Goal: Information Seeking & Learning: Check status

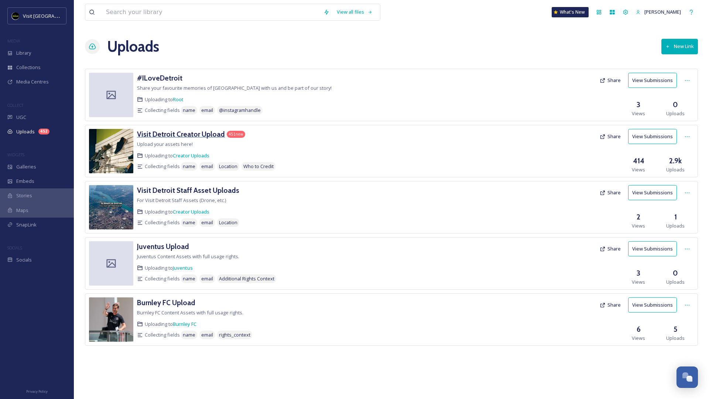
click at [204, 132] on h3 "Visit Detroit Creator Upload" at bounding box center [181, 134] width 88 height 9
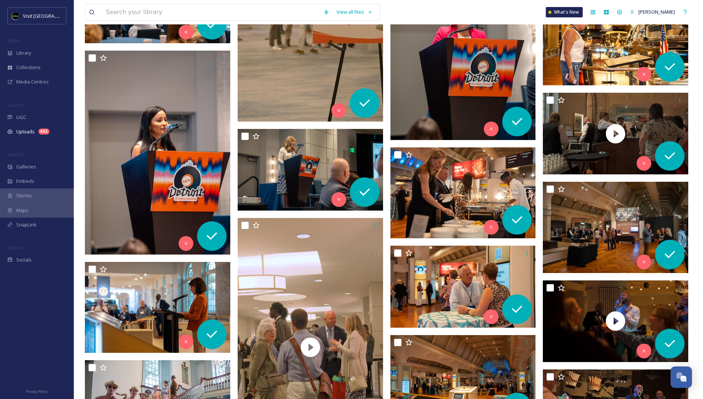
scroll to position [9417, 0]
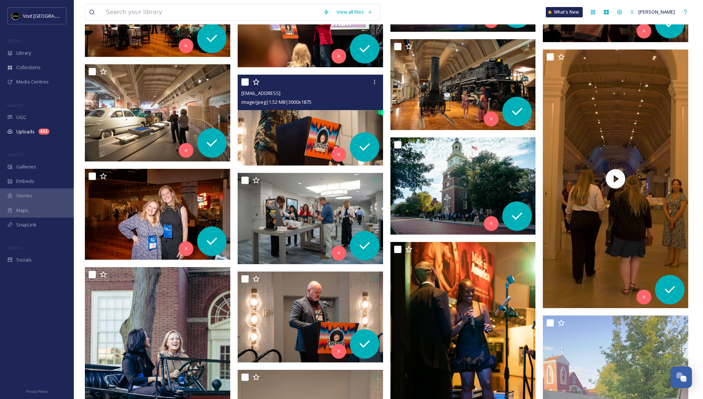
click at [293, 134] on img at bounding box center [310, 120] width 145 height 91
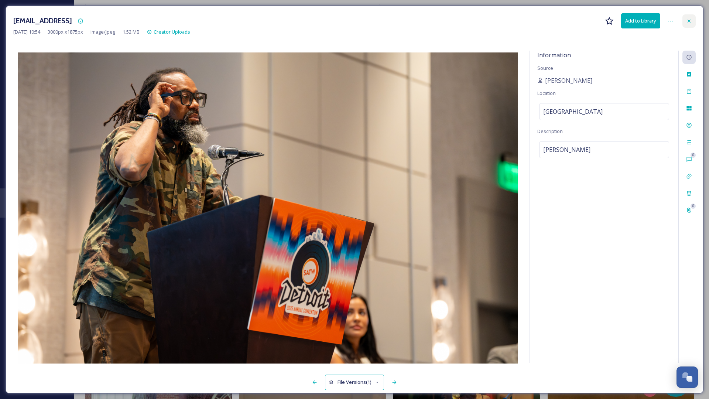
click at [691, 24] on div at bounding box center [688, 20] width 13 height 13
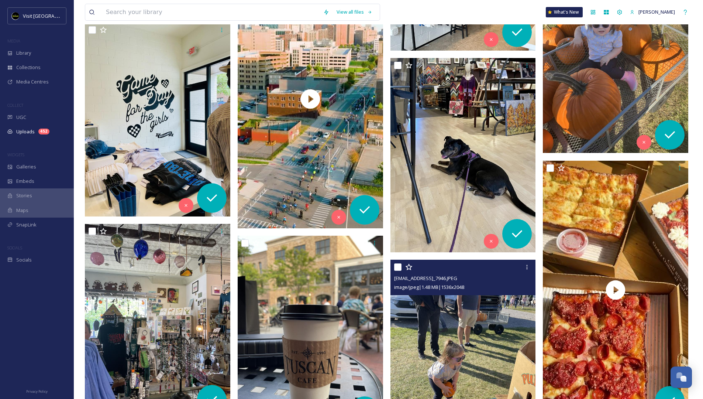
scroll to position [11449, 0]
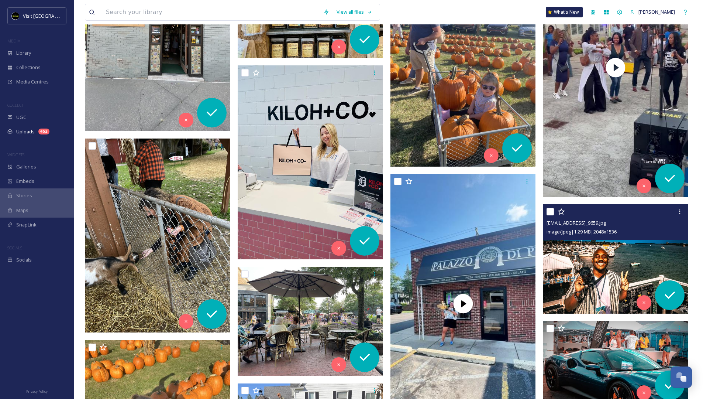
click at [585, 272] on img at bounding box center [615, 258] width 145 height 109
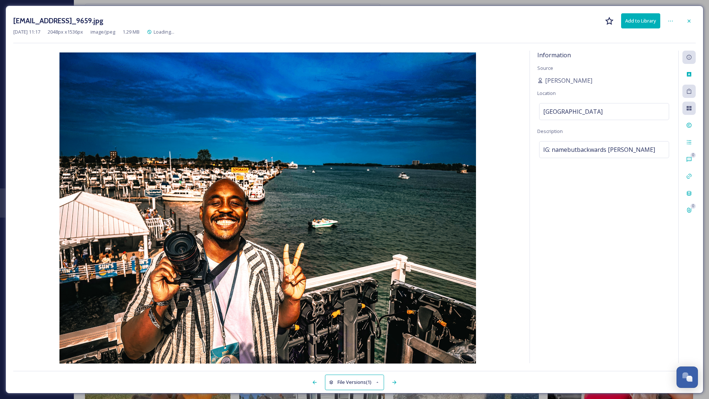
click at [690, 14] on div "[EMAIL_ADDRESS]_9659.jpg Add to Library" at bounding box center [354, 20] width 682 height 15
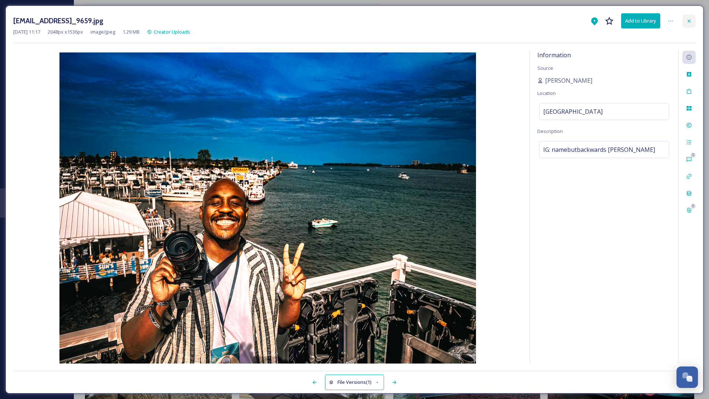
click at [684, 18] on div at bounding box center [688, 20] width 13 height 13
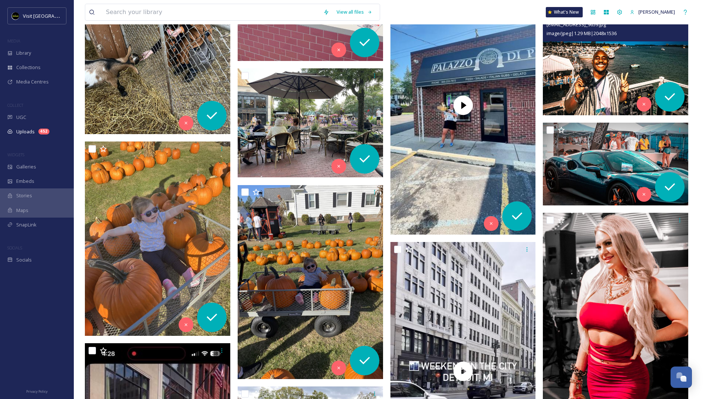
scroll to position [11657, 0]
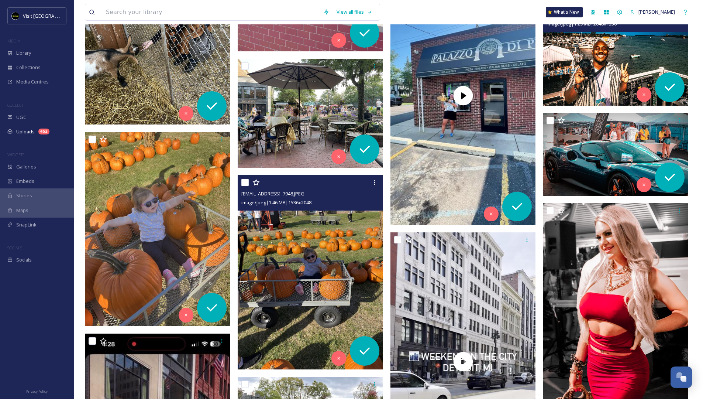
click at [350, 288] on img at bounding box center [310, 272] width 145 height 194
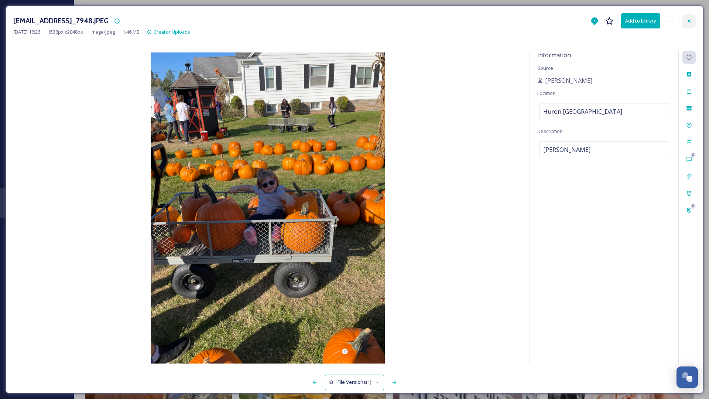
click at [693, 18] on div at bounding box center [688, 20] width 13 height 13
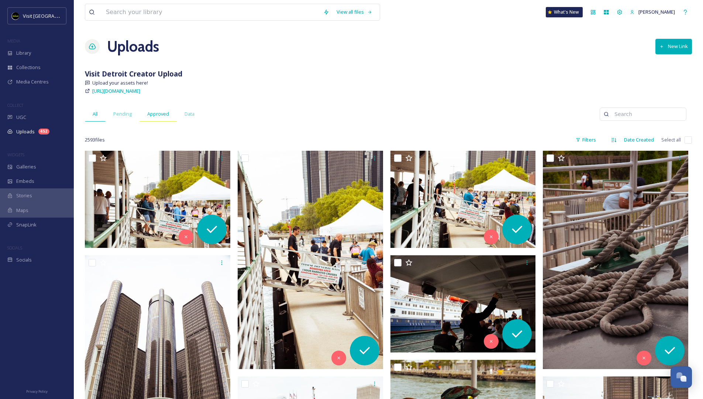
click at [158, 115] on span "Approved" at bounding box center [158, 113] width 22 height 7
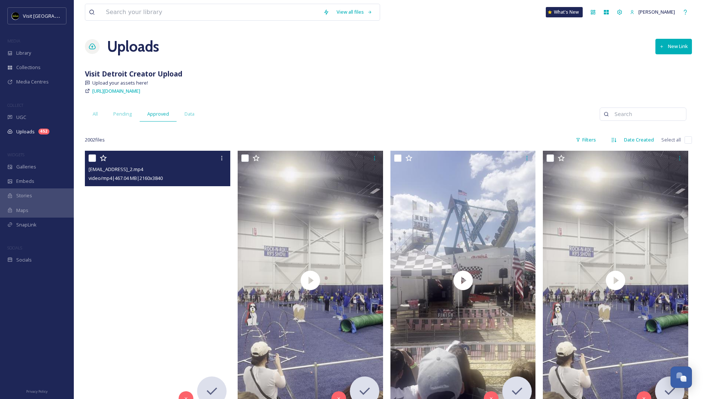
scroll to position [126, 0]
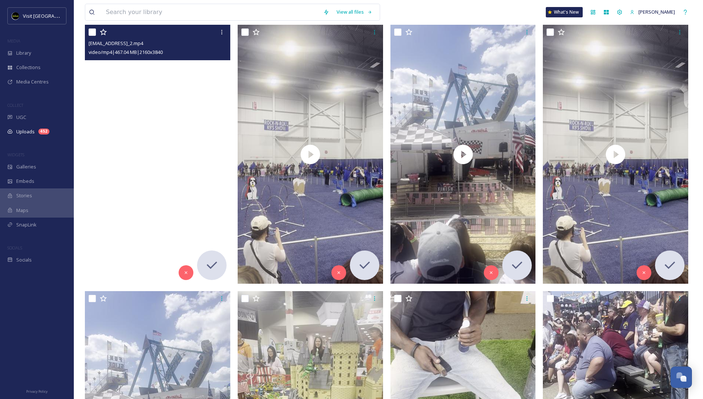
click at [204, 212] on video "ext_1758129153.852839_jordangarlandmi@gmail.com-edit_2.mp4" at bounding box center [157, 154] width 145 height 258
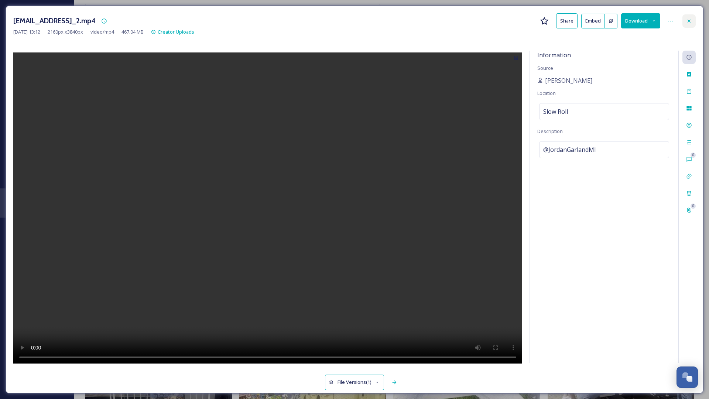
click at [690, 21] on icon at bounding box center [689, 21] width 6 height 6
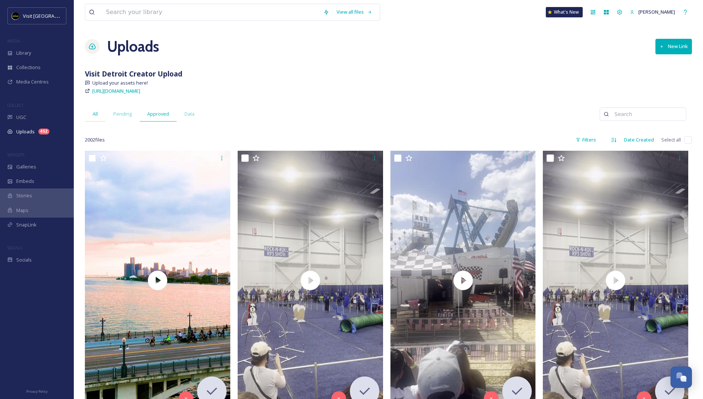
click at [98, 114] on div "All" at bounding box center [95, 113] width 21 height 15
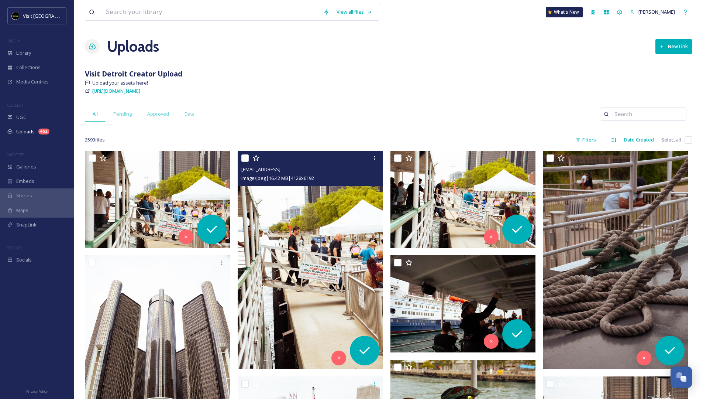
scroll to position [61, 0]
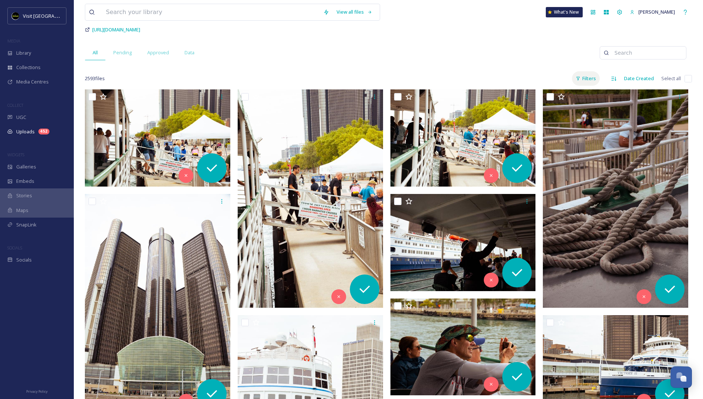
click at [592, 78] on div "Filters" at bounding box center [586, 78] width 28 height 14
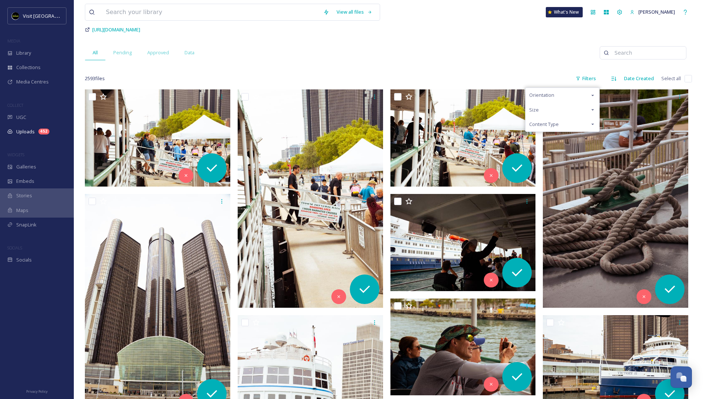
drag, startPoint x: 563, startPoint y: 120, endPoint x: 561, endPoint y: 127, distance: 7.5
click at [563, 121] on div "Content Type" at bounding box center [563, 124] width 74 height 14
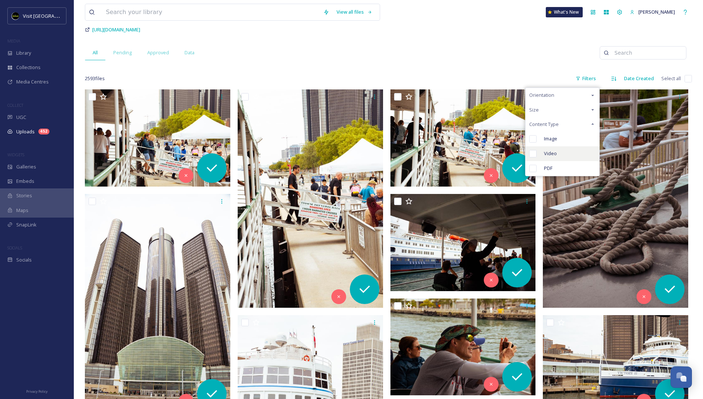
click at [556, 151] on span "Video" at bounding box center [550, 153] width 13 height 7
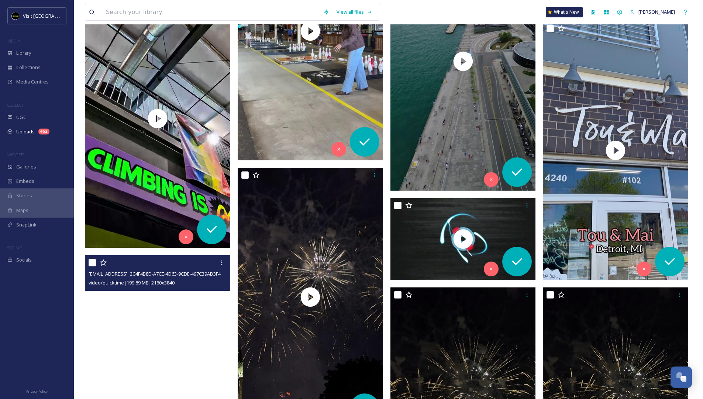
scroll to position [3439, 0]
